Goal: Task Accomplishment & Management: Use online tool/utility

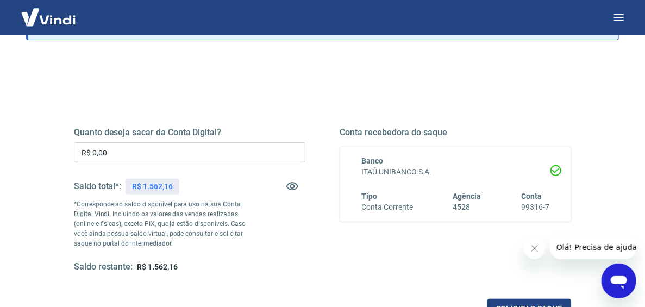
scroll to position [162, 0]
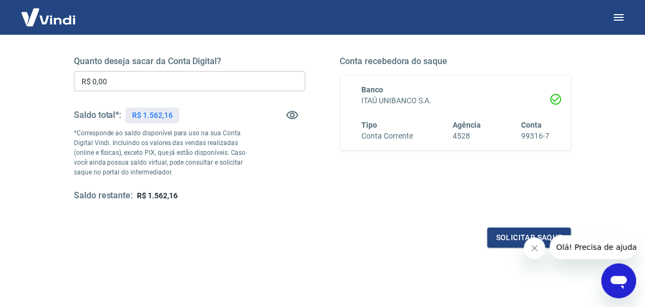
click at [159, 83] on input "R$ 0,00" at bounding box center [189, 81] width 231 height 20
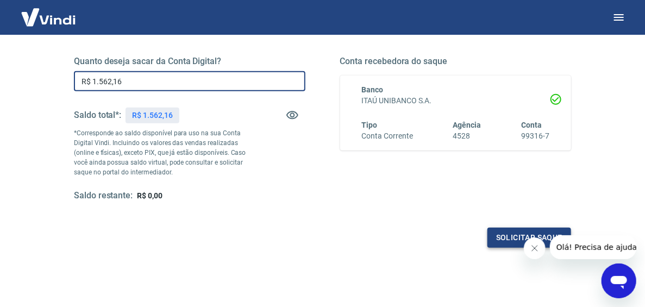
type input "R$ 1.562,16"
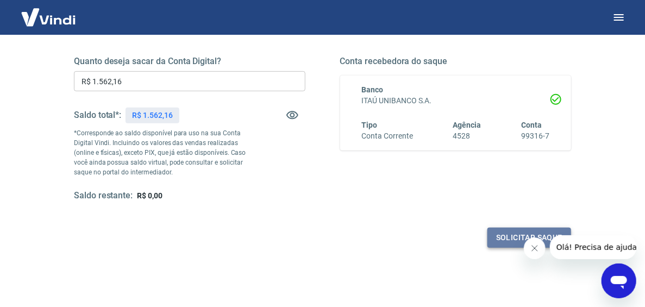
click at [503, 239] on button "Solicitar saque" at bounding box center [529, 238] width 84 height 20
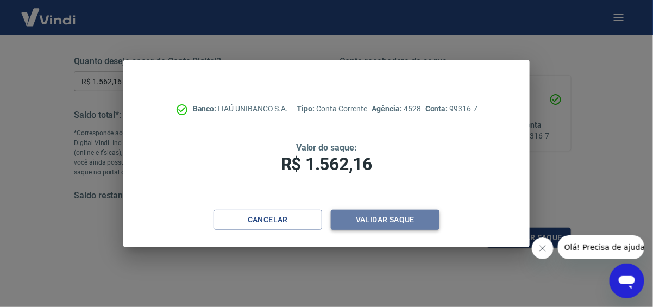
click at [406, 221] on button "Validar saque" at bounding box center [385, 220] width 109 height 20
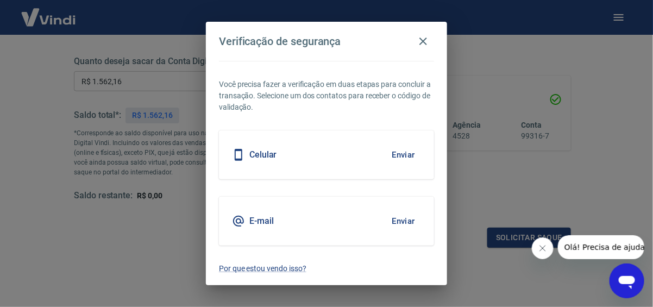
click at [411, 154] on button "Enviar" at bounding box center [403, 154] width 35 height 23
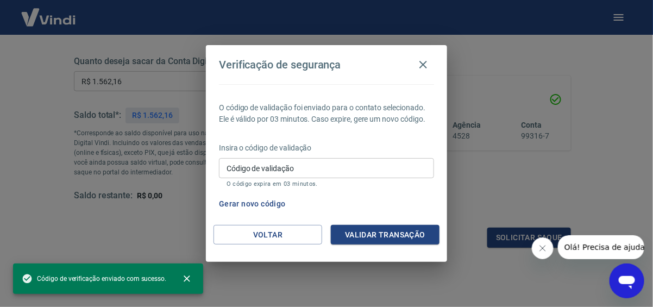
click at [319, 176] on input "Código de validação" at bounding box center [326, 168] width 215 height 20
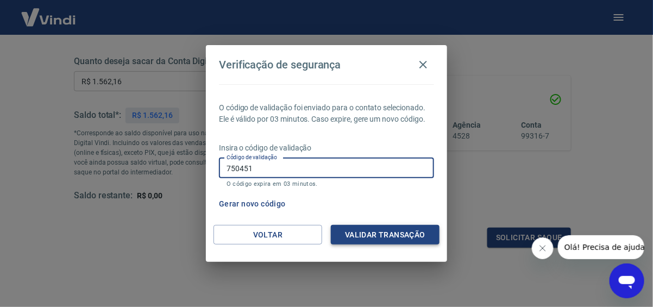
type input "750451"
click at [369, 231] on button "Validar transação" at bounding box center [385, 235] width 109 height 20
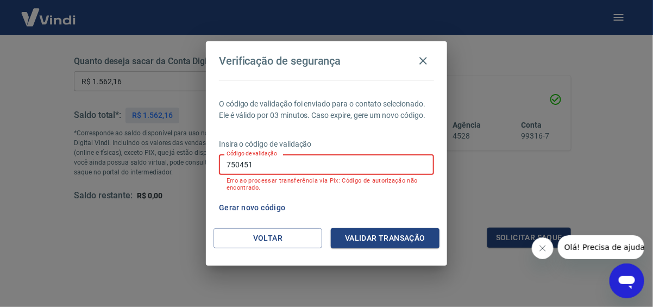
drag, startPoint x: 310, startPoint y: 167, endPoint x: 169, endPoint y: 166, distance: 140.1
click at [177, 167] on div "Verificação de segurança O código de validação foi enviado para o contato selec…" at bounding box center [326, 153] width 653 height 307
click at [241, 205] on button "Gerar novo código" at bounding box center [251, 208] width 75 height 20
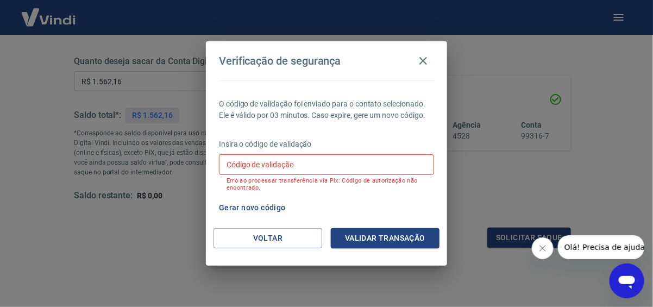
click at [254, 168] on input "Código de validação" at bounding box center [326, 164] width 215 height 20
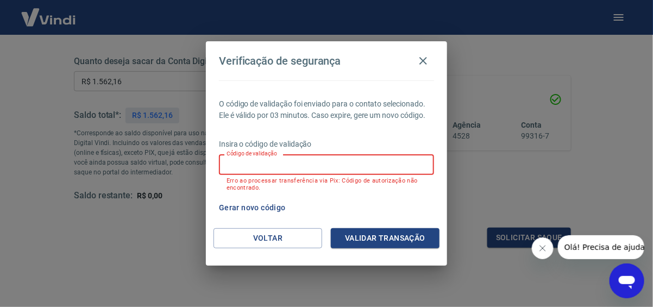
click at [255, 206] on button "Gerar novo código" at bounding box center [251, 208] width 75 height 20
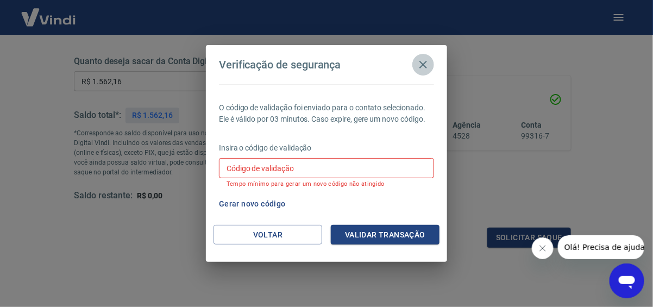
click at [424, 61] on icon "button" at bounding box center [422, 64] width 13 height 13
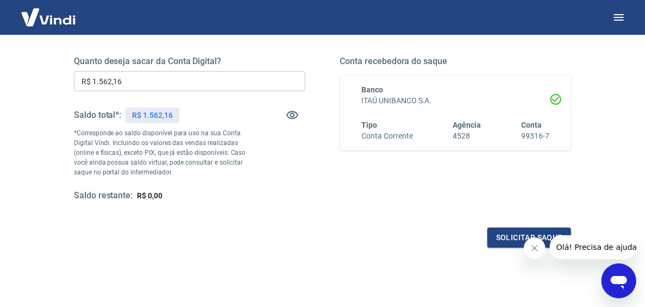
scroll to position [0, 0]
